Goal: Go to known website: Access a specific website the user already knows

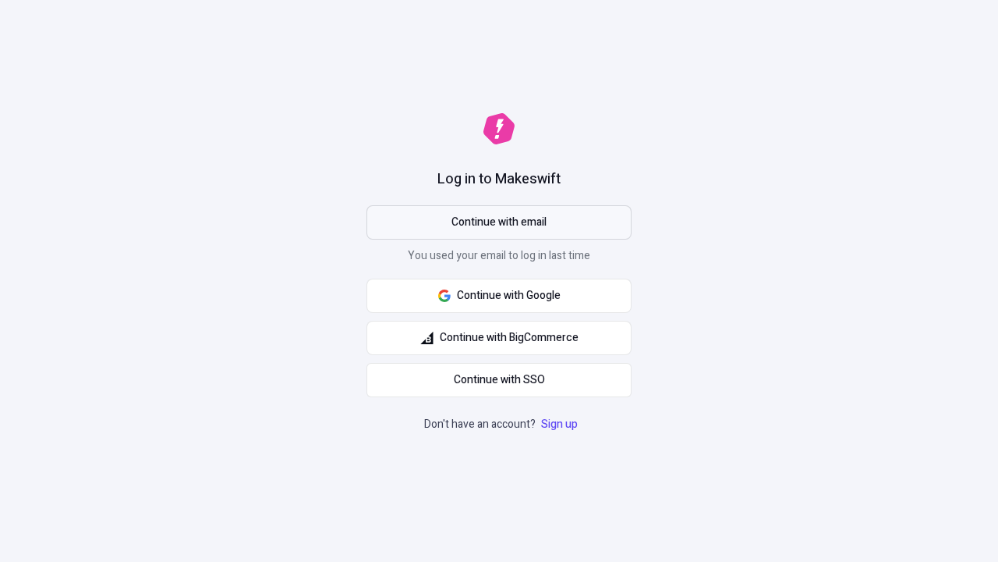
click at [499, 222] on span "Continue with email" at bounding box center [499, 222] width 95 height 17
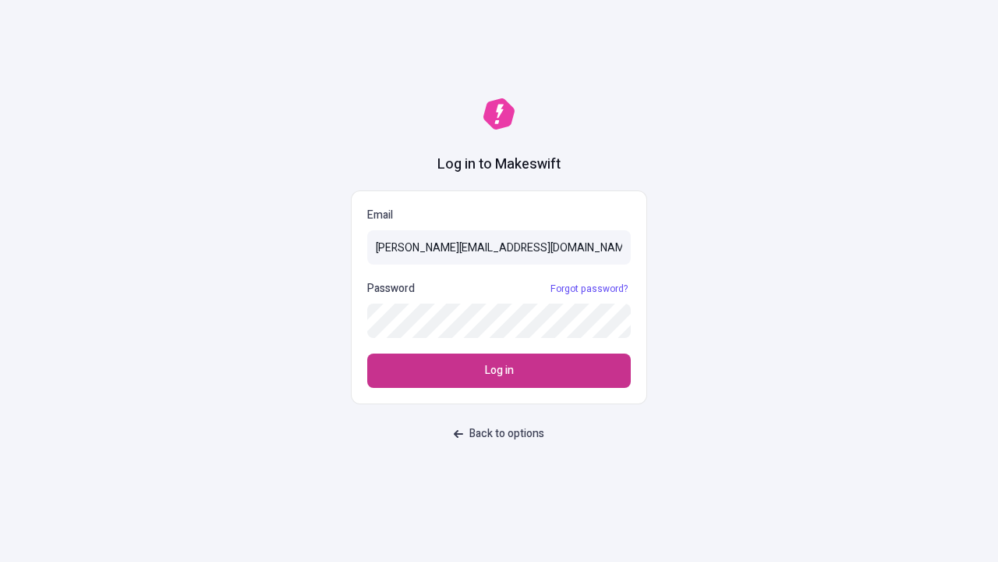
click at [499, 370] on span "Log in" at bounding box center [499, 370] width 29 height 17
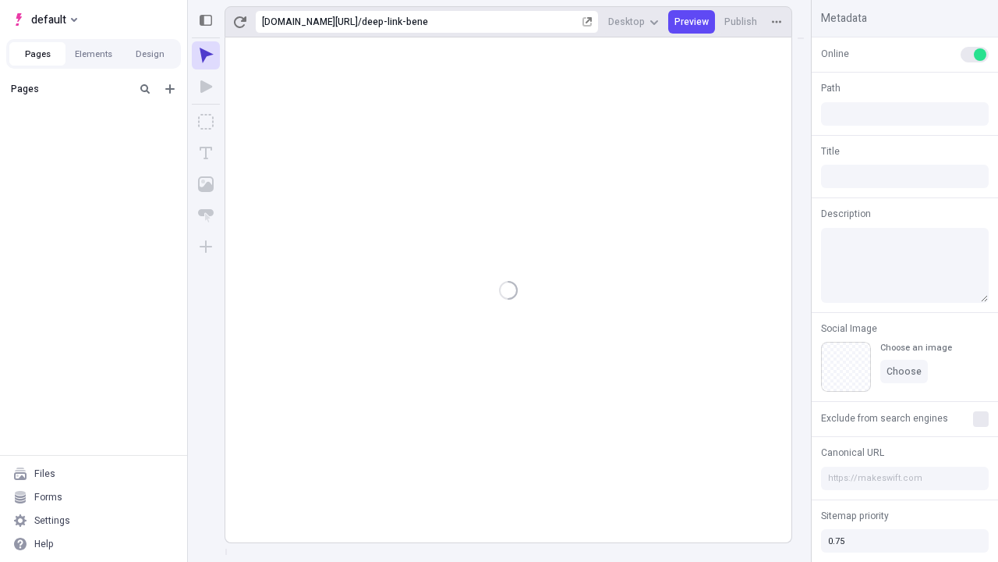
type input "/deep-link-bene"
